Goal: Task Accomplishment & Management: Complete application form

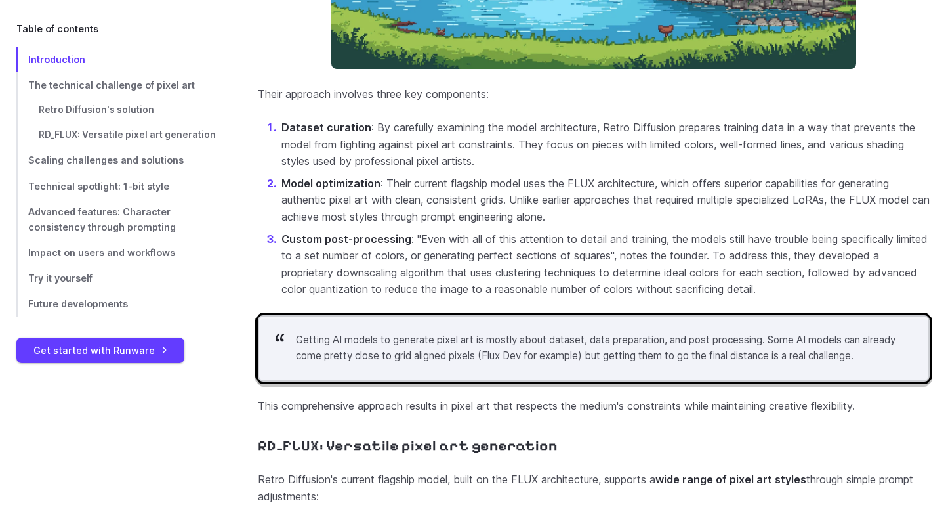
scroll to position [2359, 0]
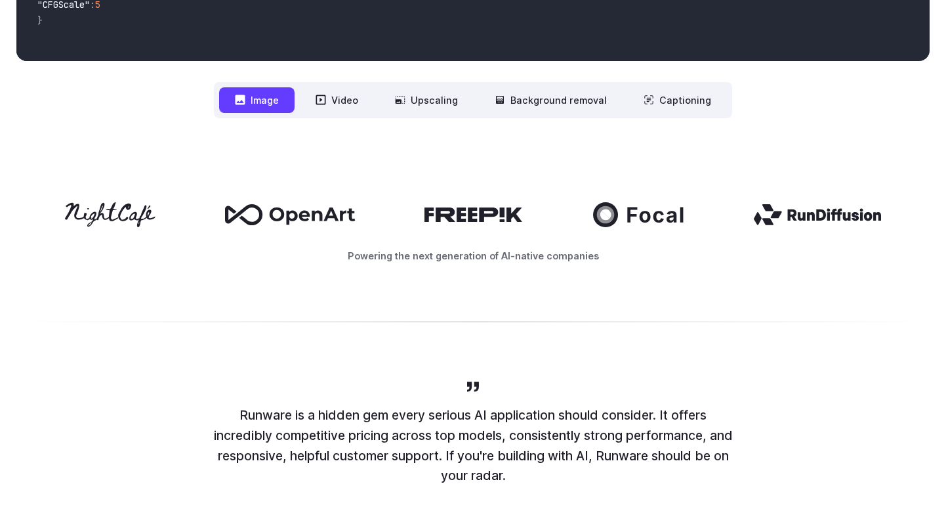
scroll to position [602, 0]
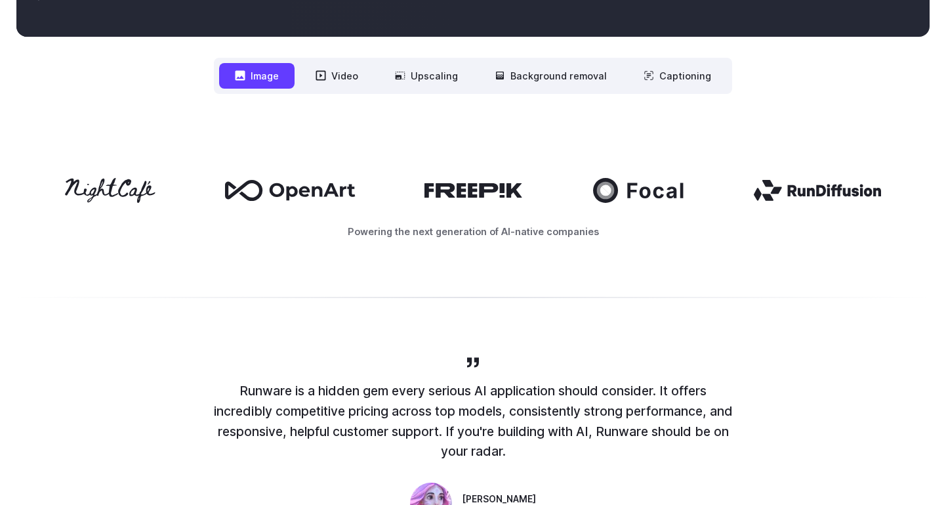
click at [515, 90] on nav "**********" at bounding box center [473, 76] width 518 height 36
click at [518, 79] on button "Background removal" at bounding box center [551, 76] width 144 height 26
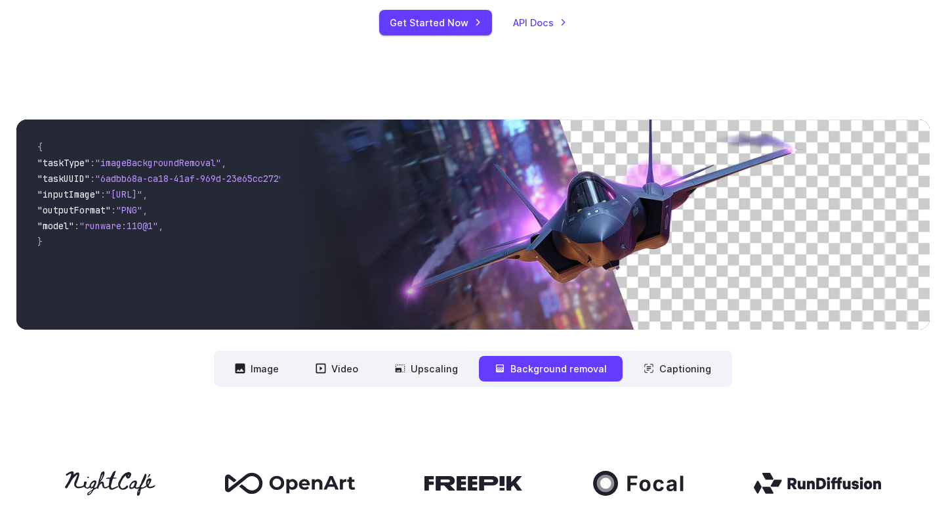
scroll to position [418, 0]
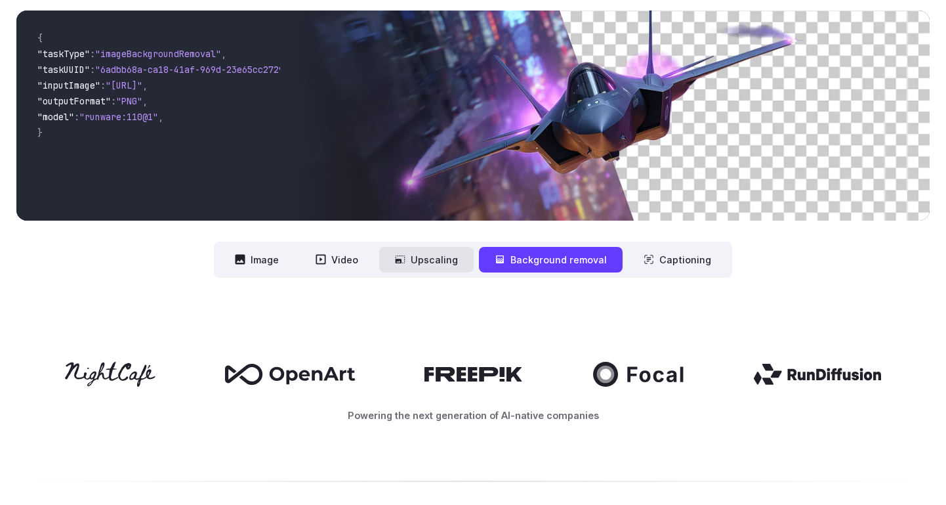
click at [438, 251] on button "Upscaling" at bounding box center [426, 260] width 95 height 26
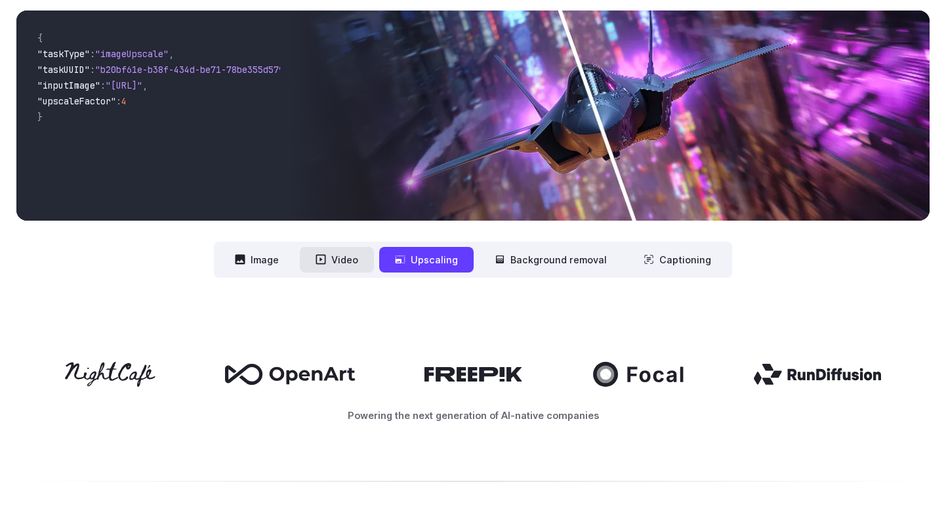
click at [352, 263] on button "Video" at bounding box center [337, 260] width 74 height 26
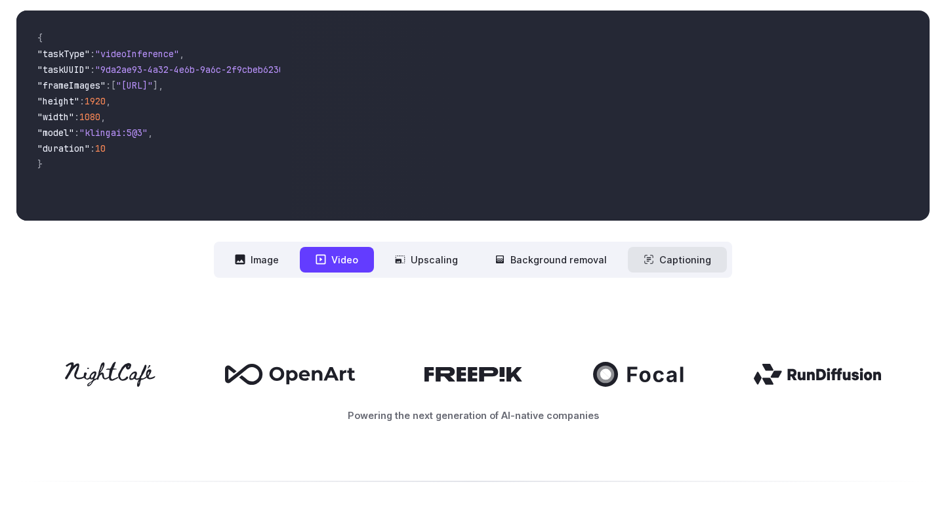
click at [692, 263] on button "Captioning" at bounding box center [677, 260] width 99 height 26
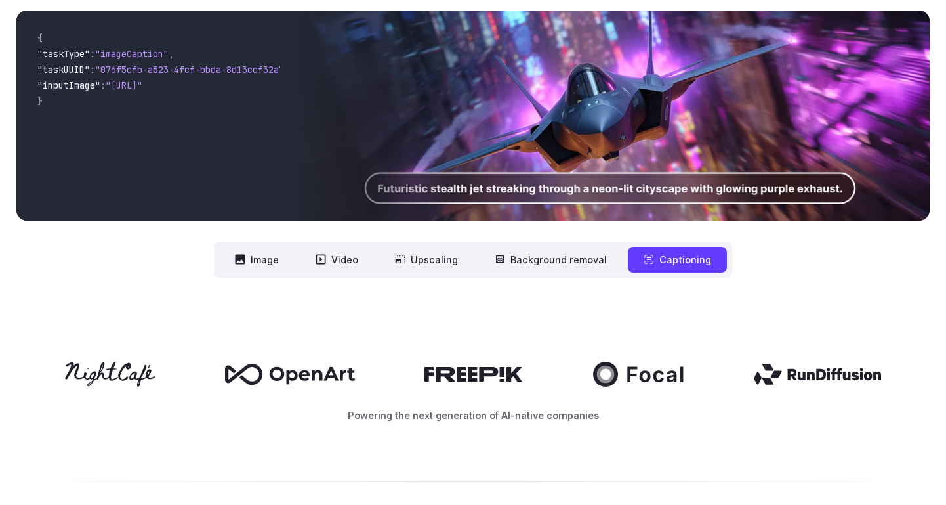
click at [664, 200] on img at bounding box center [610, 116] width 639 height 210
click at [449, 257] on button "Upscaling" at bounding box center [426, 260] width 95 height 26
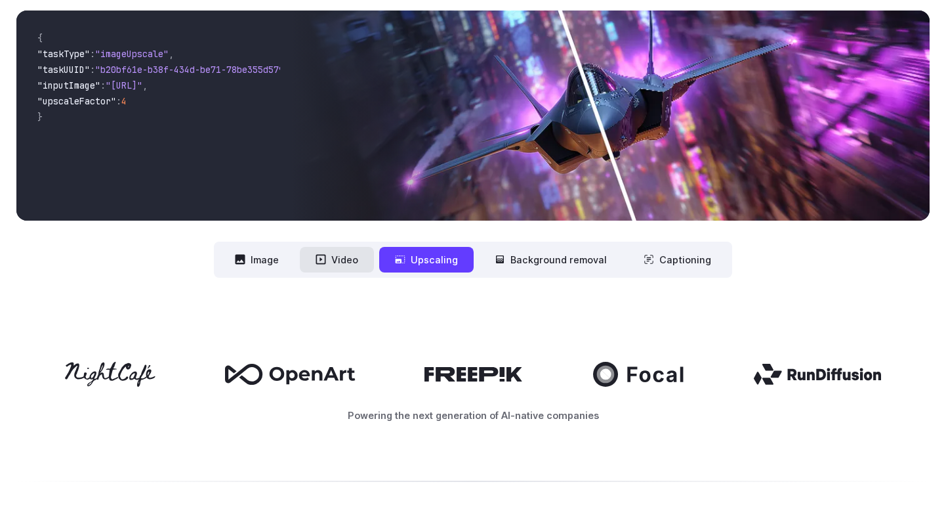
click at [348, 259] on button "Video" at bounding box center [337, 260] width 74 height 26
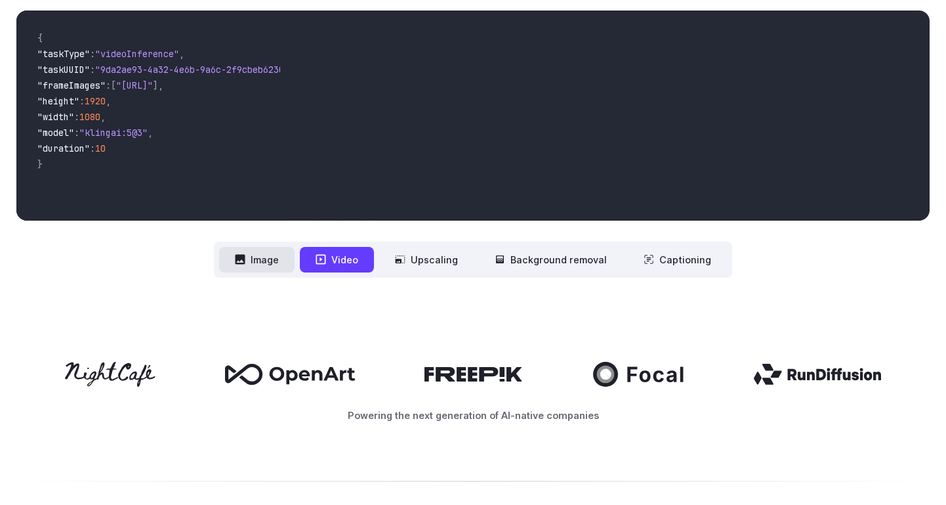
click at [287, 253] on button "Image" at bounding box center [256, 260] width 75 height 26
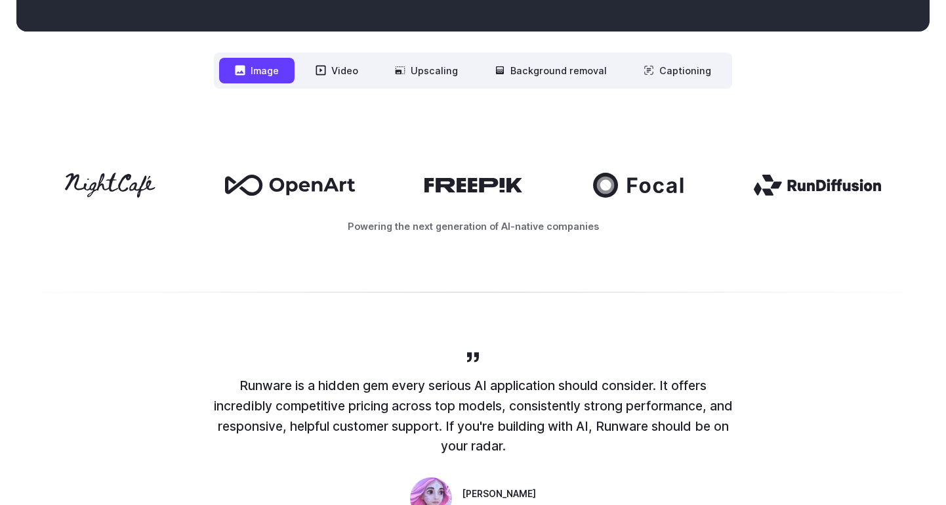
scroll to position [651, 0]
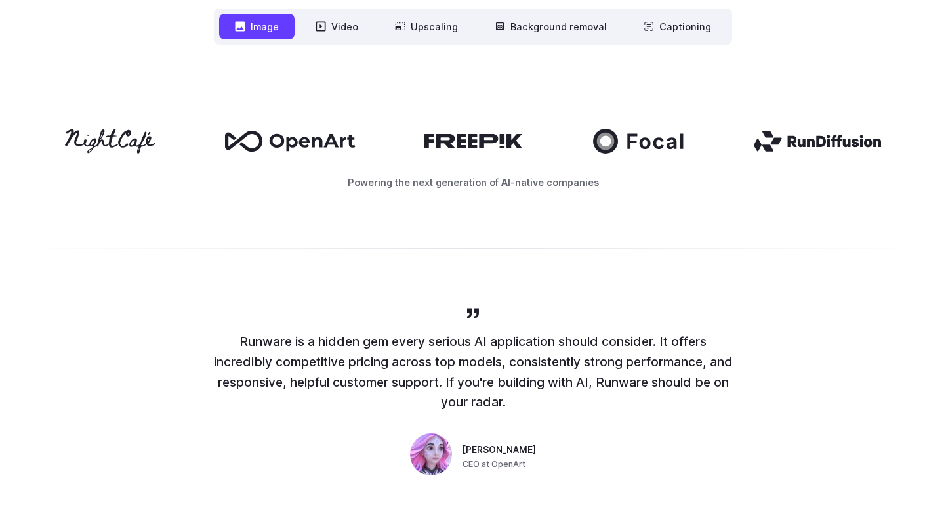
click at [488, 142] on icon at bounding box center [474, 141] width 99 height 14
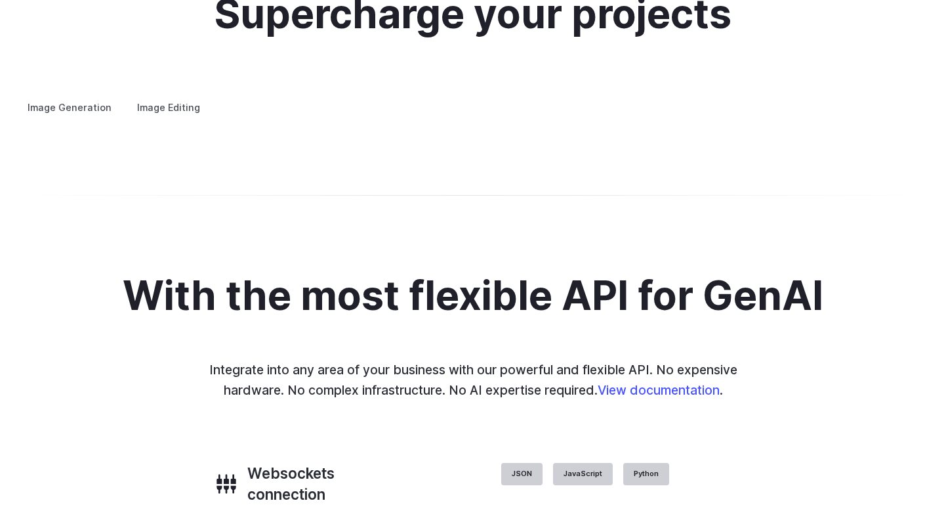
scroll to position [2502, 0]
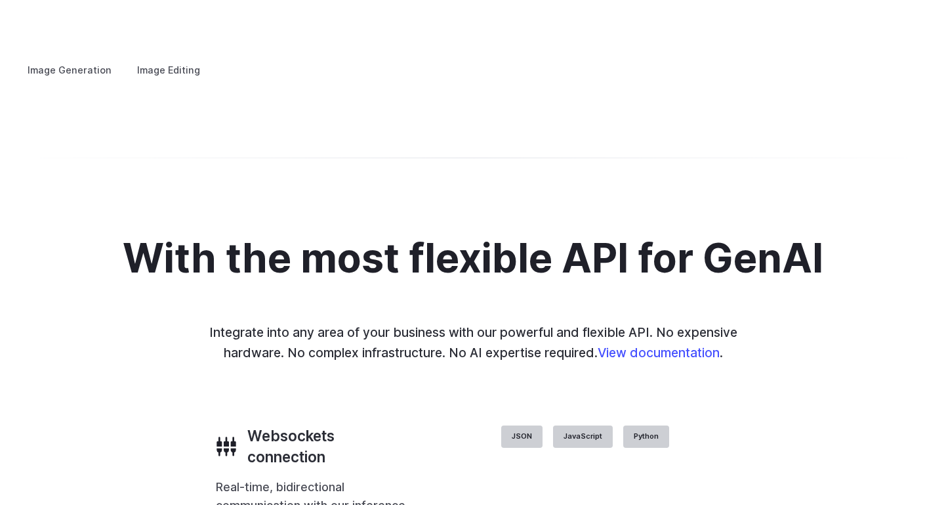
click at [0, 0] on summary "Concept design" at bounding box center [0, 0] width 0 height 0
click at [0, 0] on summary "Creative styling" at bounding box center [0, 0] width 0 height 0
click at [0, 0] on summary "Architecture" at bounding box center [0, 0] width 0 height 0
click at [0, 0] on summary "Product design" at bounding box center [0, 0] width 0 height 0
click at [0, 0] on details "Personalized assets Say goodbye to generic stock photos with custom images for …" at bounding box center [0, 0] width 0 height 0
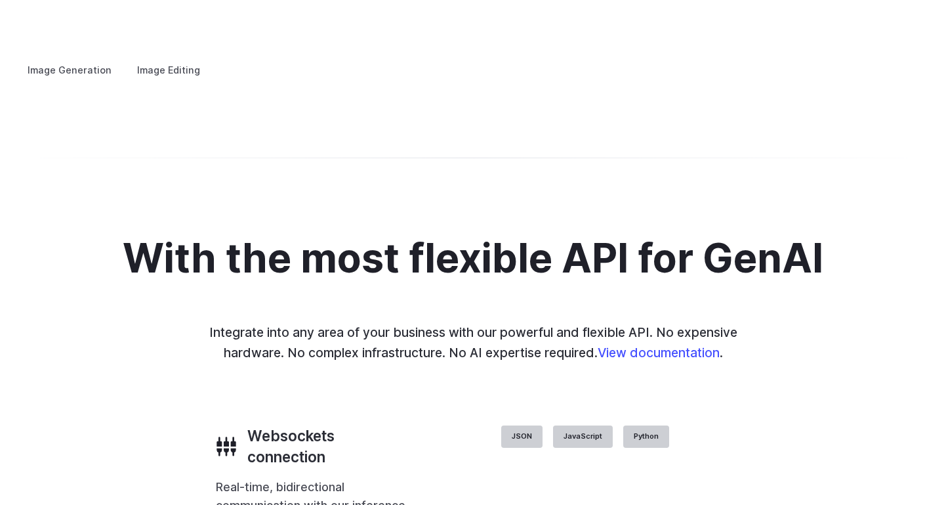
click at [0, 0] on details "Personalized assets Say goodbye to generic stock photos with custom images for …" at bounding box center [0, 0] width 0 height 0
click at [0, 0] on summary "Personalized assets" at bounding box center [0, 0] width 0 height 0
click at [0, 0] on summary "Architecture" at bounding box center [0, 0] width 0 height 0
click at [0, 0] on summary "Creative styling" at bounding box center [0, 0] width 0 height 0
click at [158, 58] on label "Image Editing" at bounding box center [168, 69] width 85 height 23
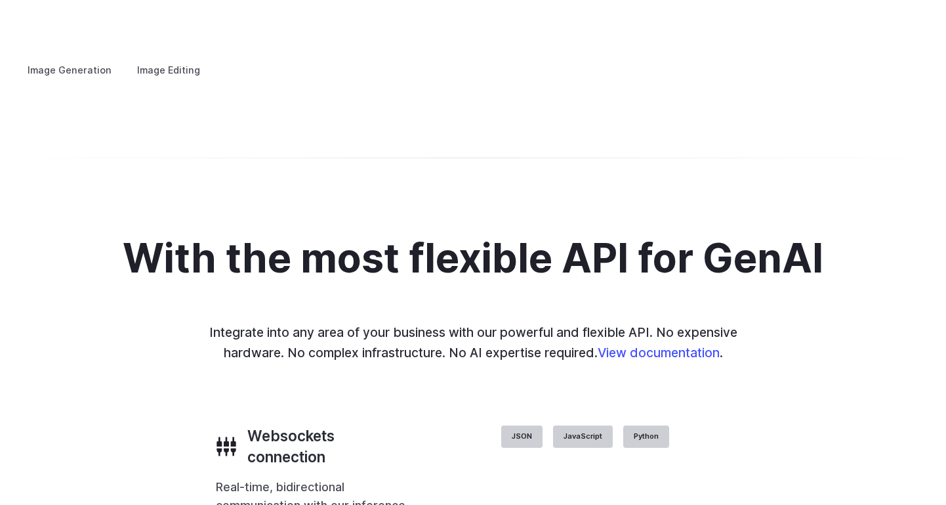
click at [0, 0] on details "Inpainting Fill in missing or damaged parts of images seamlessly, restoring the…" at bounding box center [0, 0] width 0 height 0
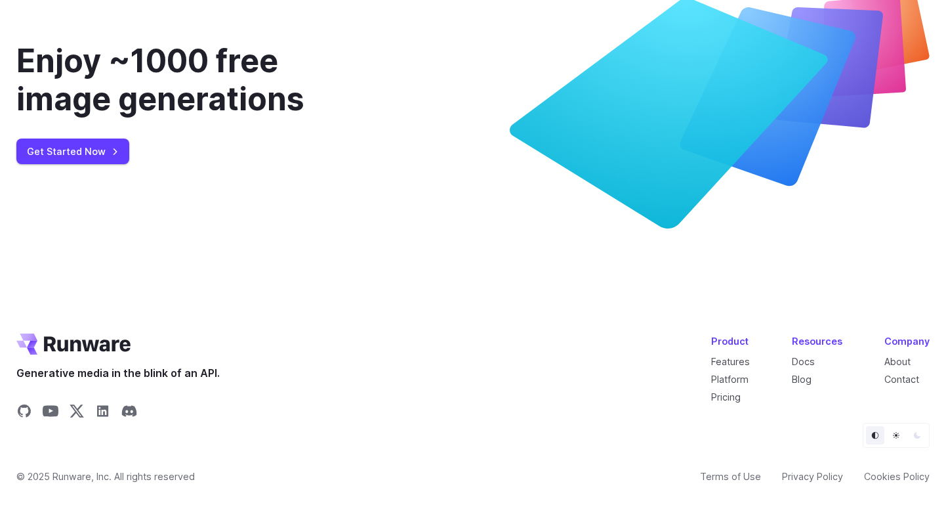
scroll to position [4913, 0]
click at [92, 153] on link "Get Started Now" at bounding box center [72, 151] width 113 height 26
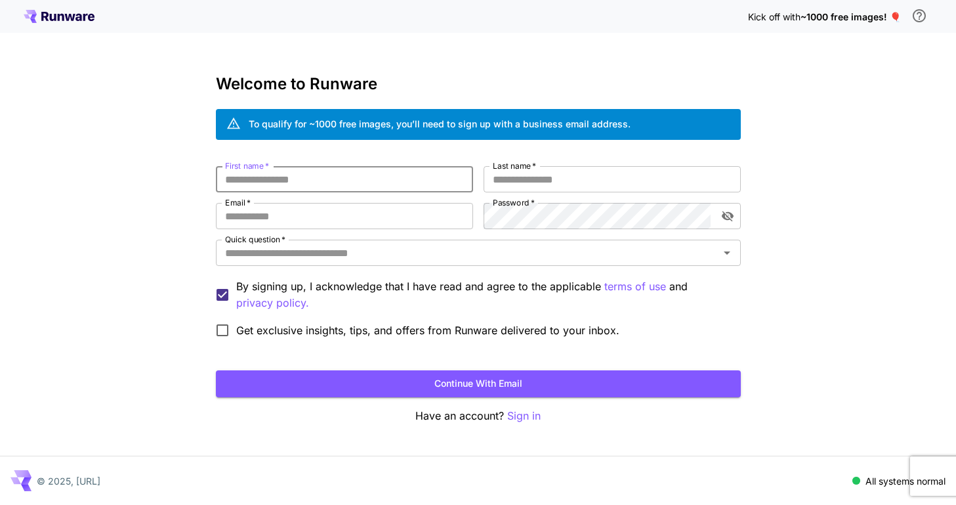
click at [256, 182] on input "First name   *" at bounding box center [344, 179] width 257 height 26
